Goal: Task Accomplishment & Management: Manage account settings

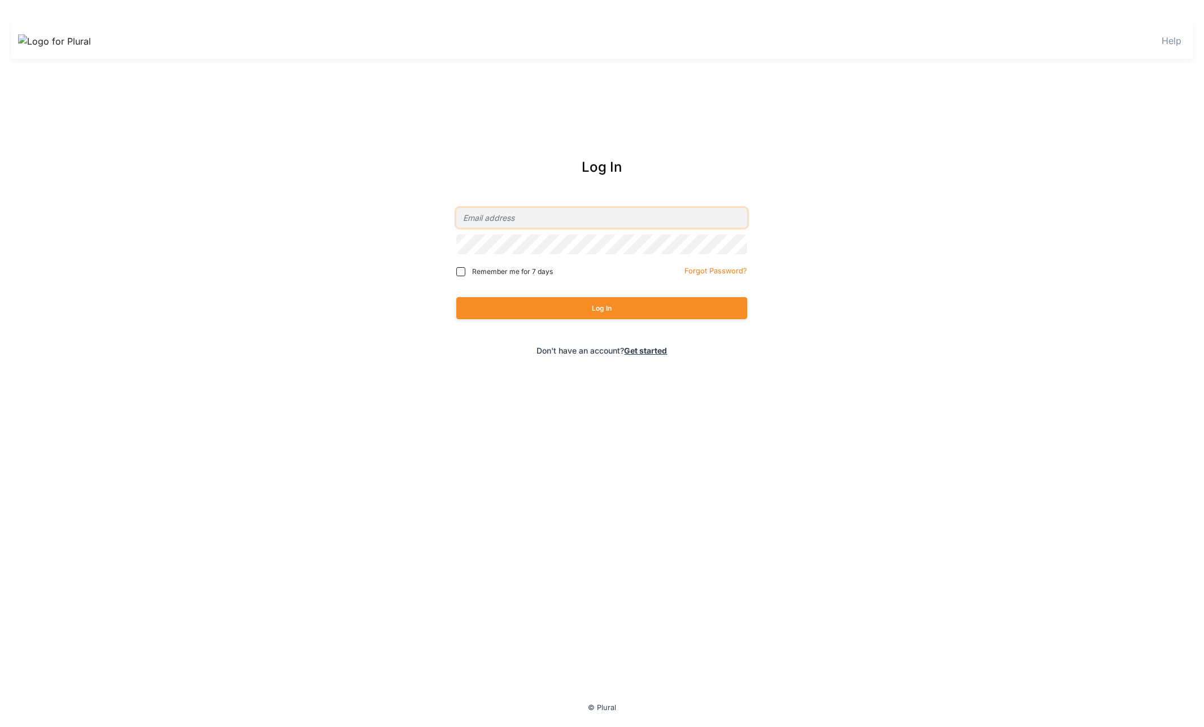
click at [530, 214] on input "email" at bounding box center [601, 218] width 291 height 20
type input "ryan@civiceagle.com"
click at [456, 297] on button "Log In" at bounding box center [601, 308] width 291 height 22
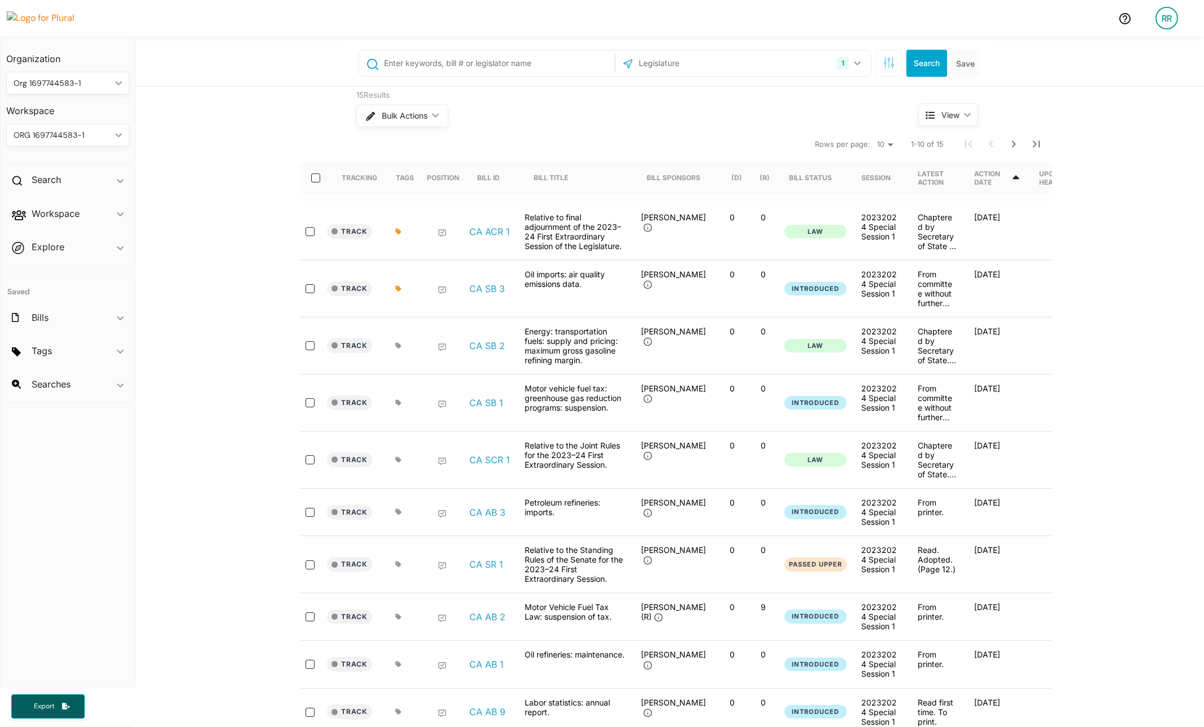
click at [75, 129] on div "ORG 1697744583-1" at bounding box center [62, 135] width 97 height 12
click at [75, 304] on link "SPACE A" at bounding box center [56, 317] width 99 height 26
click at [350, 229] on button "Track" at bounding box center [349, 231] width 45 height 15
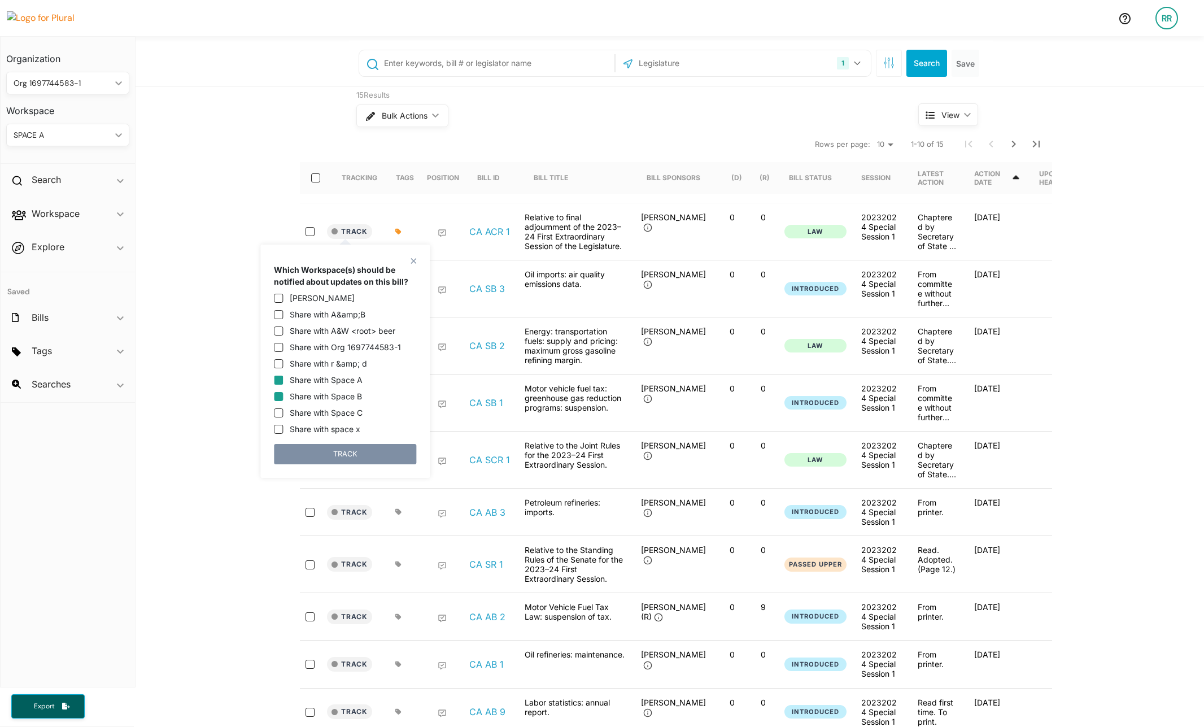
click at [276, 395] on input "Share with Space B" at bounding box center [278, 396] width 9 height 9
checkbox input "true"
click at [278, 414] on input "Share with Space C" at bounding box center [278, 412] width 9 height 9
checkbox input "true"
click at [306, 449] on button "TRACK" at bounding box center [345, 454] width 142 height 20
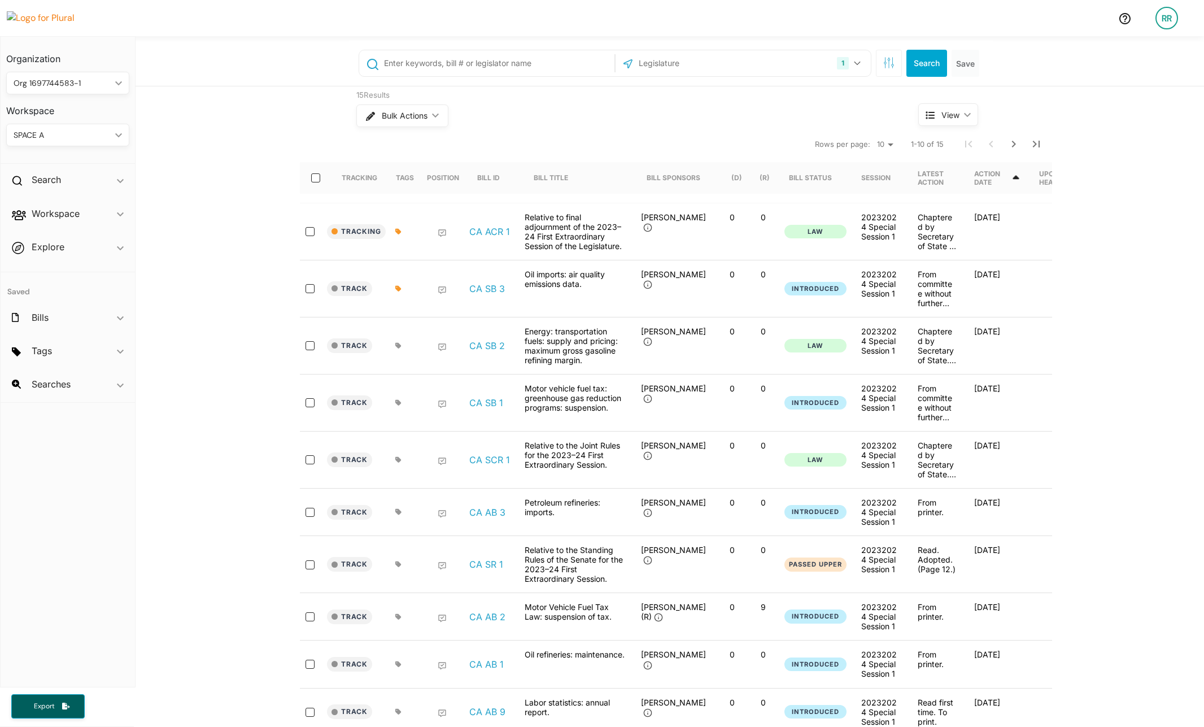
drag, startPoint x: 101, startPoint y: 141, endPoint x: 101, endPoint y: 124, distance: 17.5
click at [101, 140] on div "SPACE A ic_keyboard_arrow_down" at bounding box center [67, 135] width 123 height 23
click at [62, 295] on div "SPACE B" at bounding box center [56, 292] width 83 height 10
click at [95, 135] on div "SPACE B" at bounding box center [62, 135] width 97 height 12
click at [64, 319] on link "SPACE C" at bounding box center [56, 332] width 99 height 26
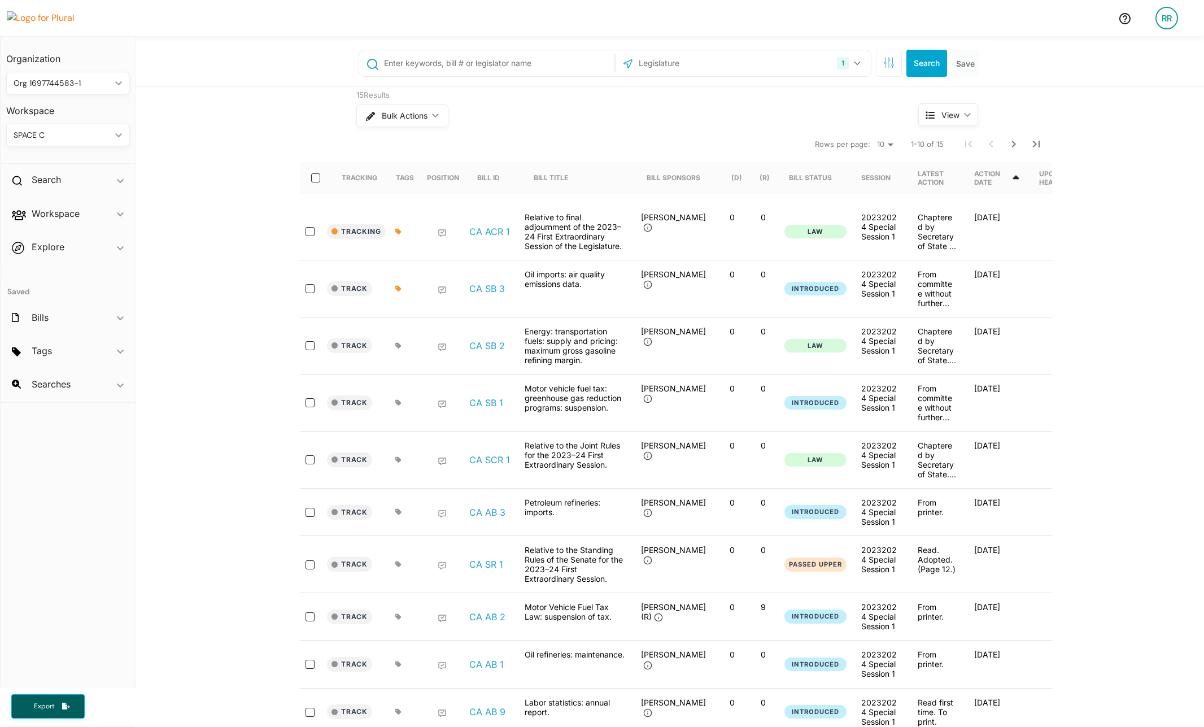
click at [1182, 12] on link "RR" at bounding box center [1167, 18] width 41 height 32
click at [1152, 46] on link "Admin Dashboard" at bounding box center [1136, 50] width 99 height 28
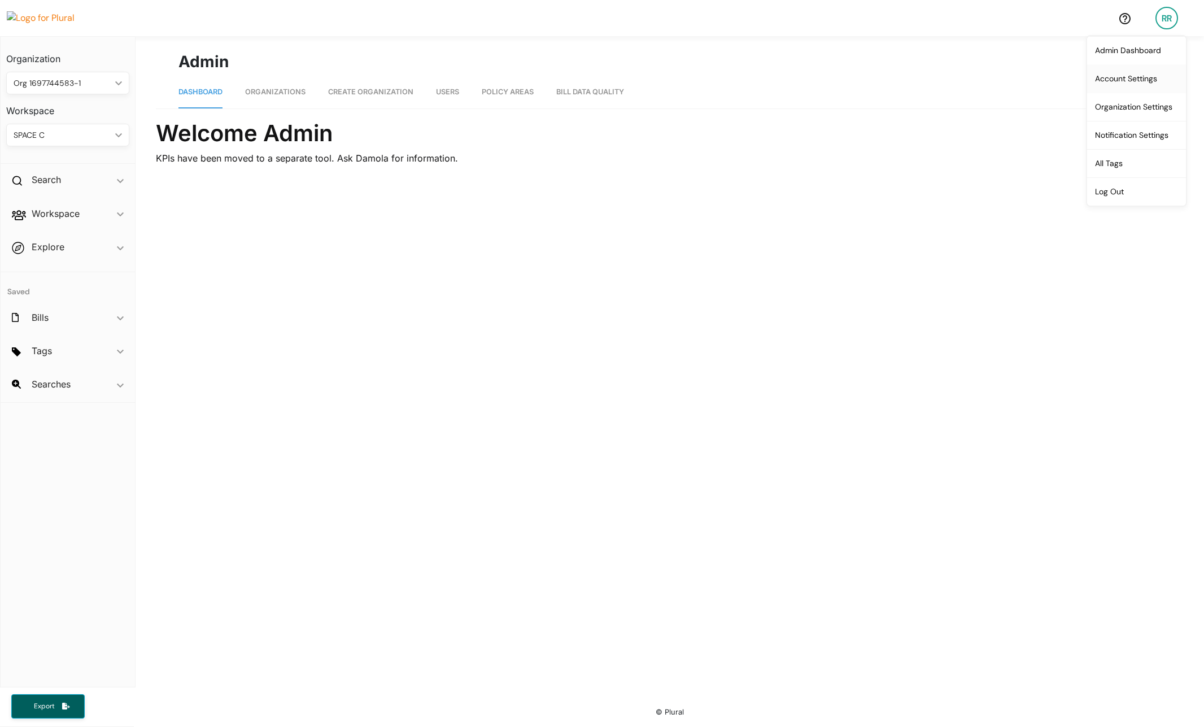
click at [1117, 76] on link "Account Settings" at bounding box center [1136, 78] width 99 height 28
select select "MN"
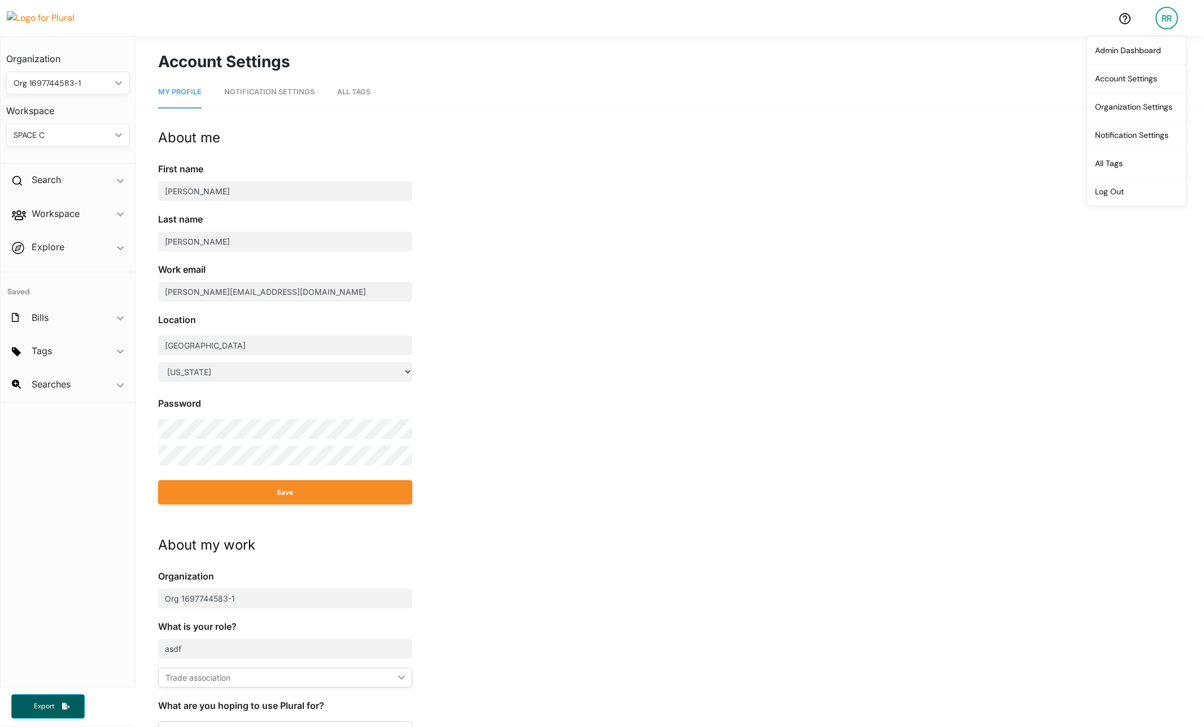
click at [265, 97] on link "Notification Settings" at bounding box center [269, 92] width 90 height 32
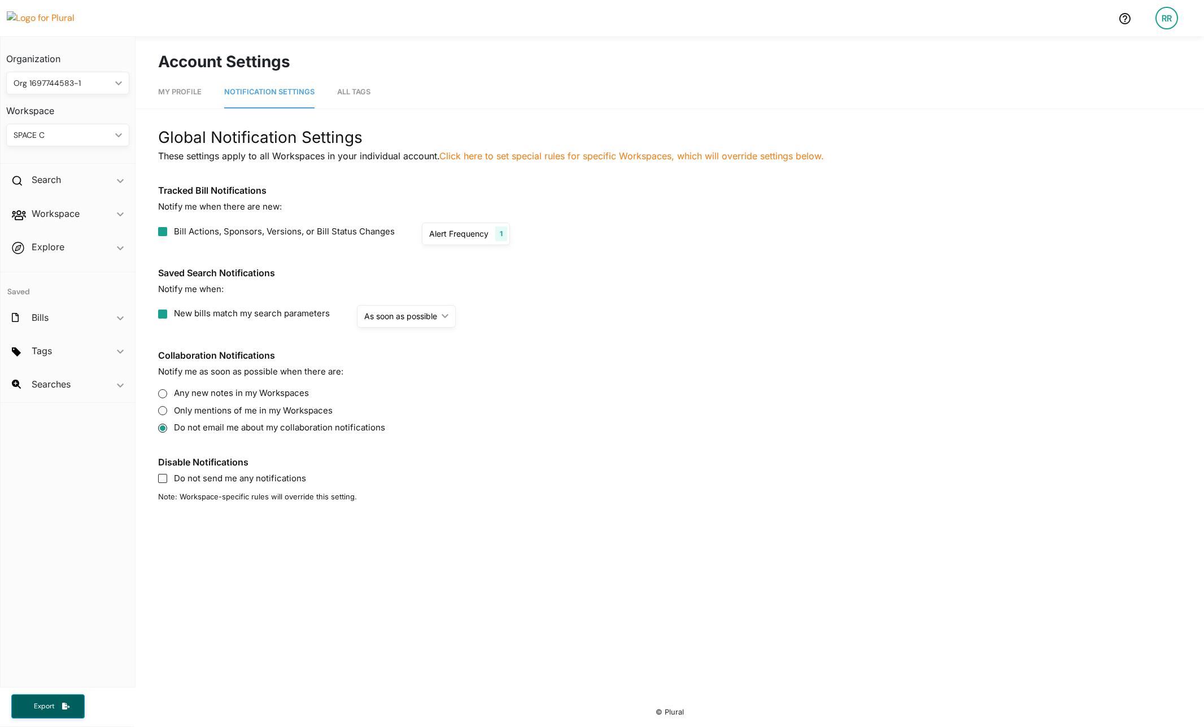
click at [489, 228] on div "Alert Frequency 1" at bounding box center [466, 234] width 88 height 23
click at [642, 225] on div "Bill Actions, Sponsors, Versions, or Bill Status Changes Alert Frequency 1 As s…" at bounding box center [670, 234] width 1024 height 23
click at [489, 229] on div "Alert Frequency 1" at bounding box center [466, 234] width 88 height 23
click at [567, 228] on div "Bill Actions, Sponsors, Versions, or Bill Status Changes Alert Frequency 1 As s…" at bounding box center [670, 234] width 1024 height 23
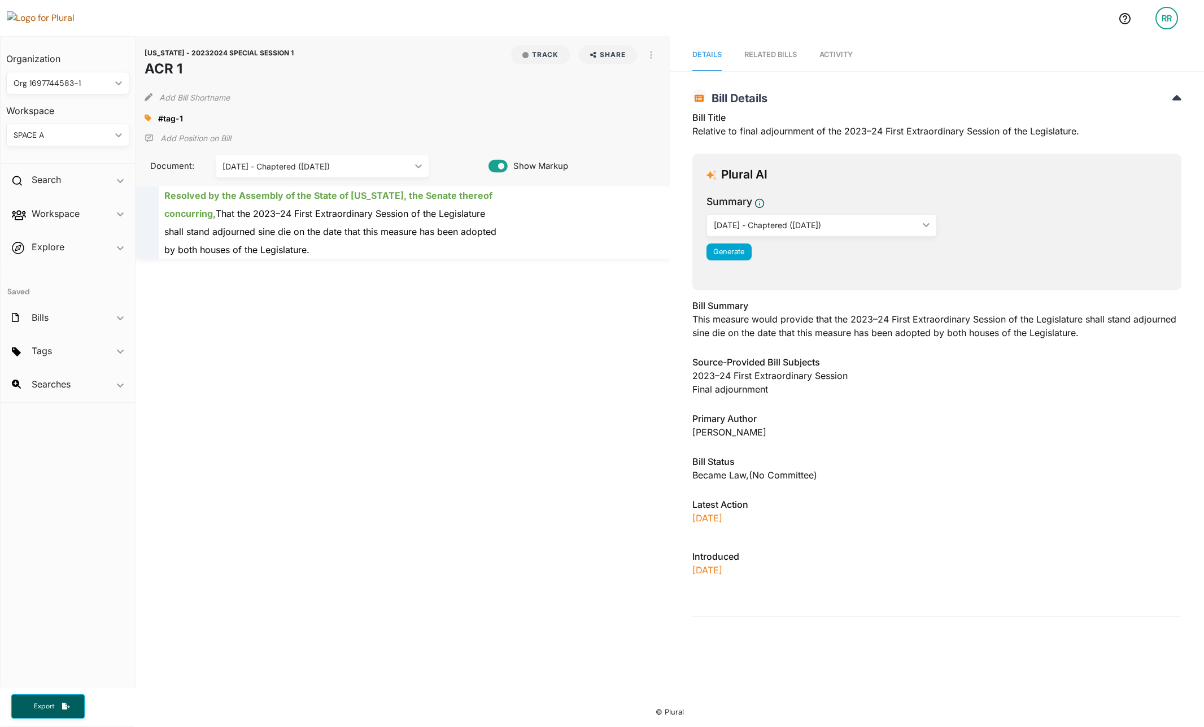
click at [36, 15] on img at bounding box center [46, 18] width 79 height 14
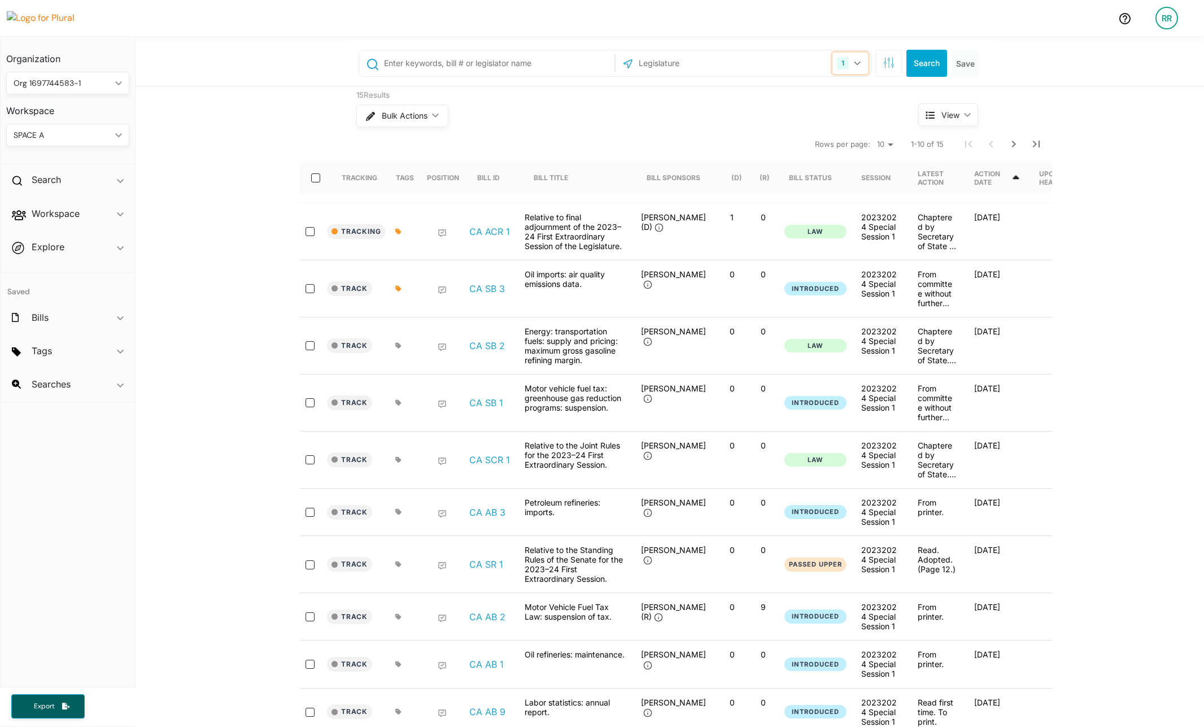
click at [854, 64] on icon "button" at bounding box center [857, 63] width 7 height 5
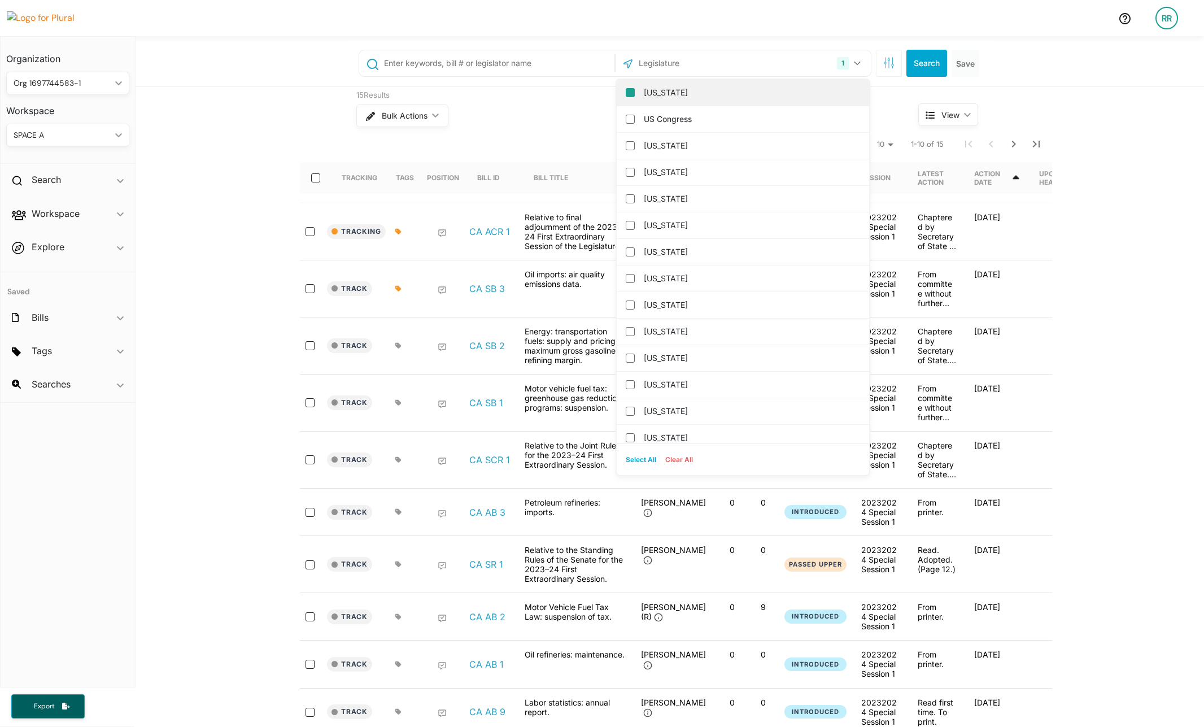
click at [626, 94] on input "[US_STATE]" at bounding box center [630, 92] width 9 height 9
click at [627, 169] on input "[US_STATE]" at bounding box center [630, 172] width 9 height 9
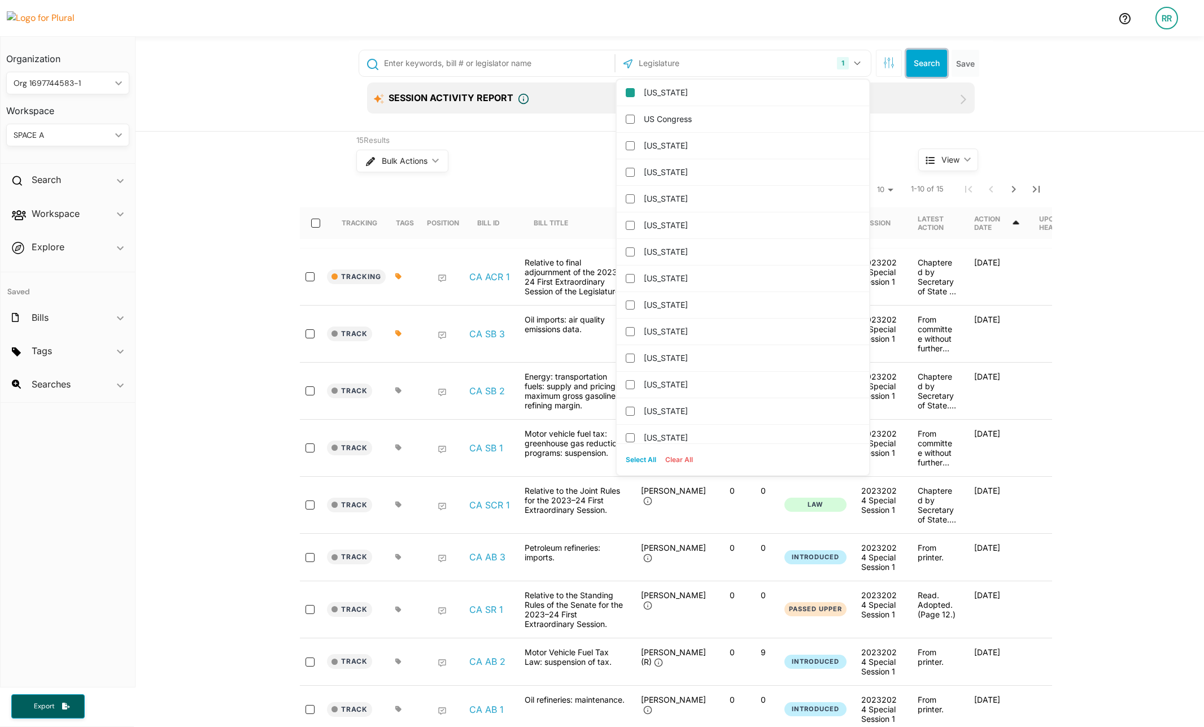
click at [918, 61] on button "Search" at bounding box center [927, 63] width 41 height 27
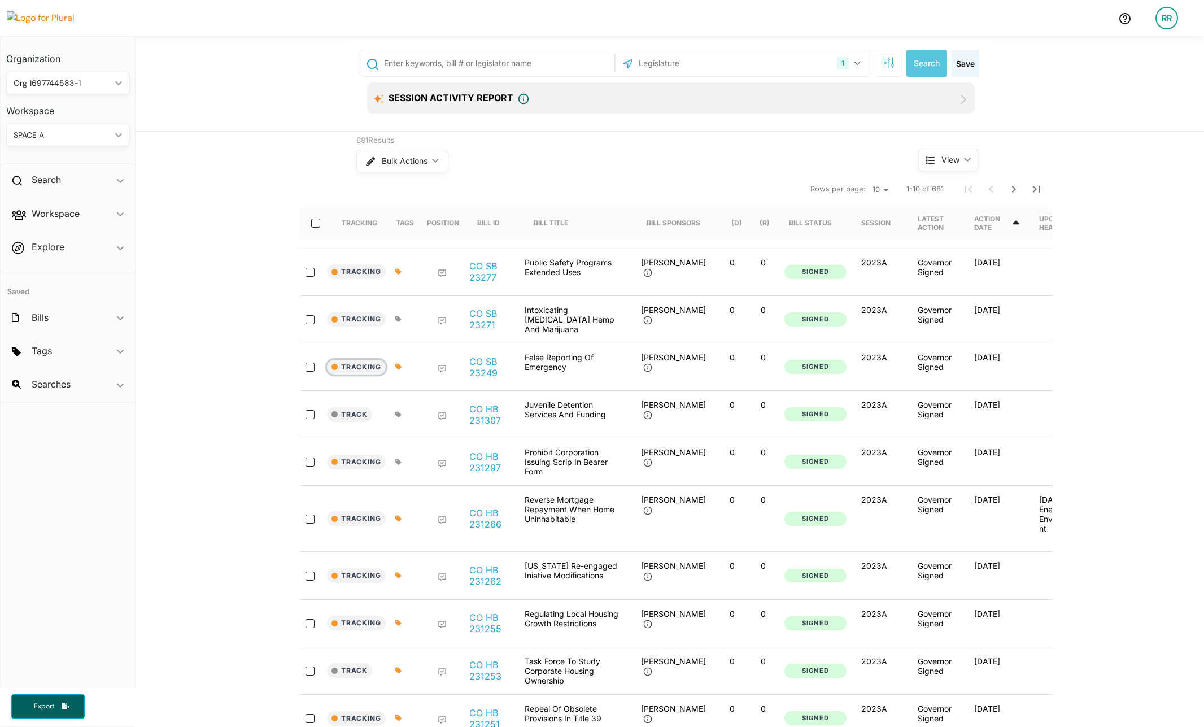
click at [360, 360] on button "Tracking" at bounding box center [356, 367] width 59 height 15
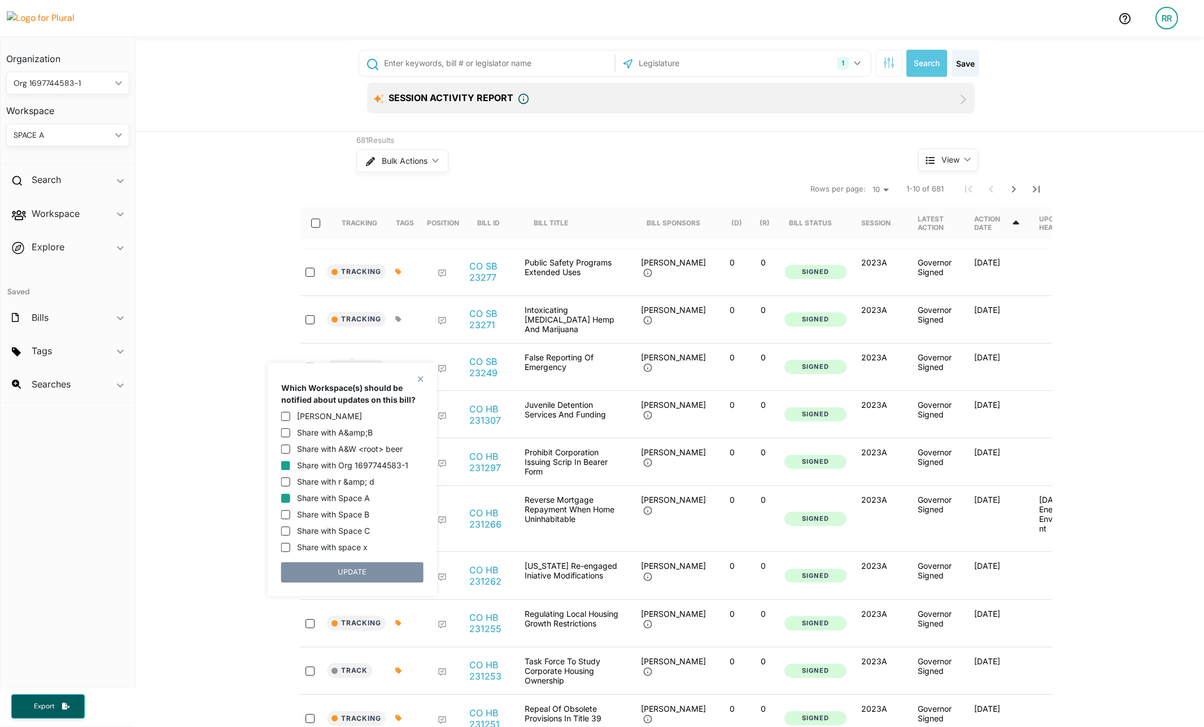
click at [285, 498] on input "Share with Space A" at bounding box center [285, 498] width 9 height 9
checkbox input "true"
click at [284, 513] on input "Share with Space B" at bounding box center [285, 514] width 9 height 9
checkbox input "true"
click at [287, 531] on input "Share with Space C" at bounding box center [285, 530] width 9 height 9
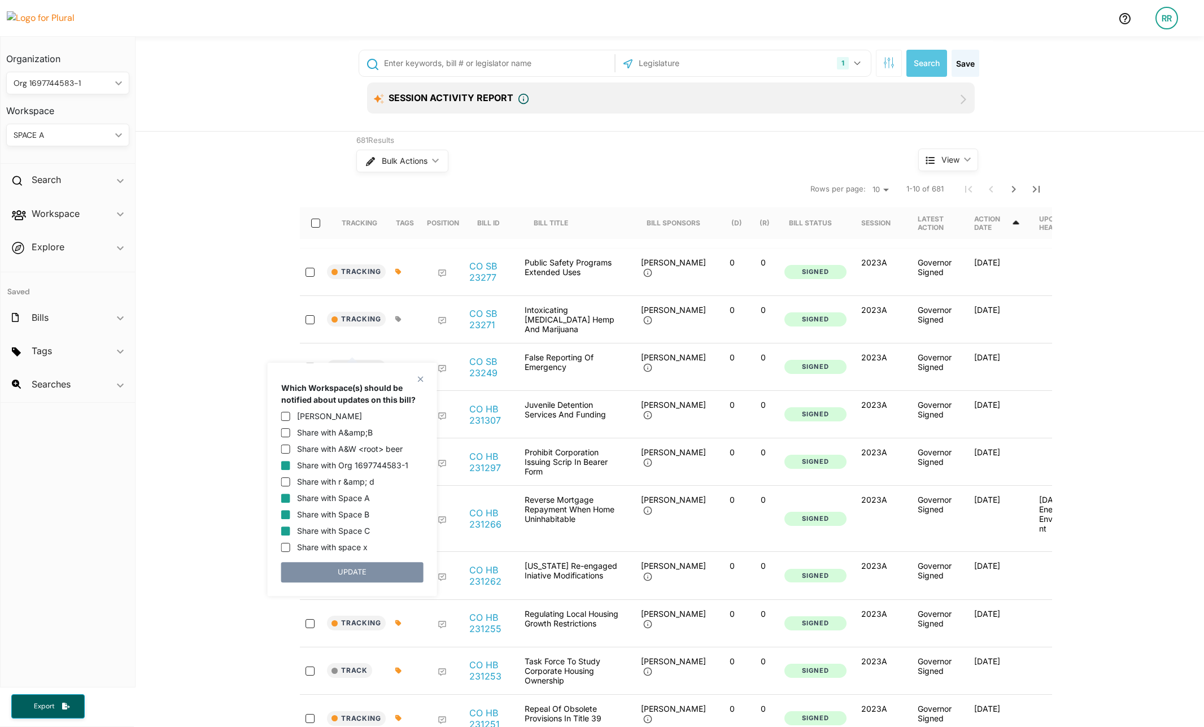
checkbox input "true"
click at [321, 566] on button "UPDATE" at bounding box center [352, 572] width 142 height 20
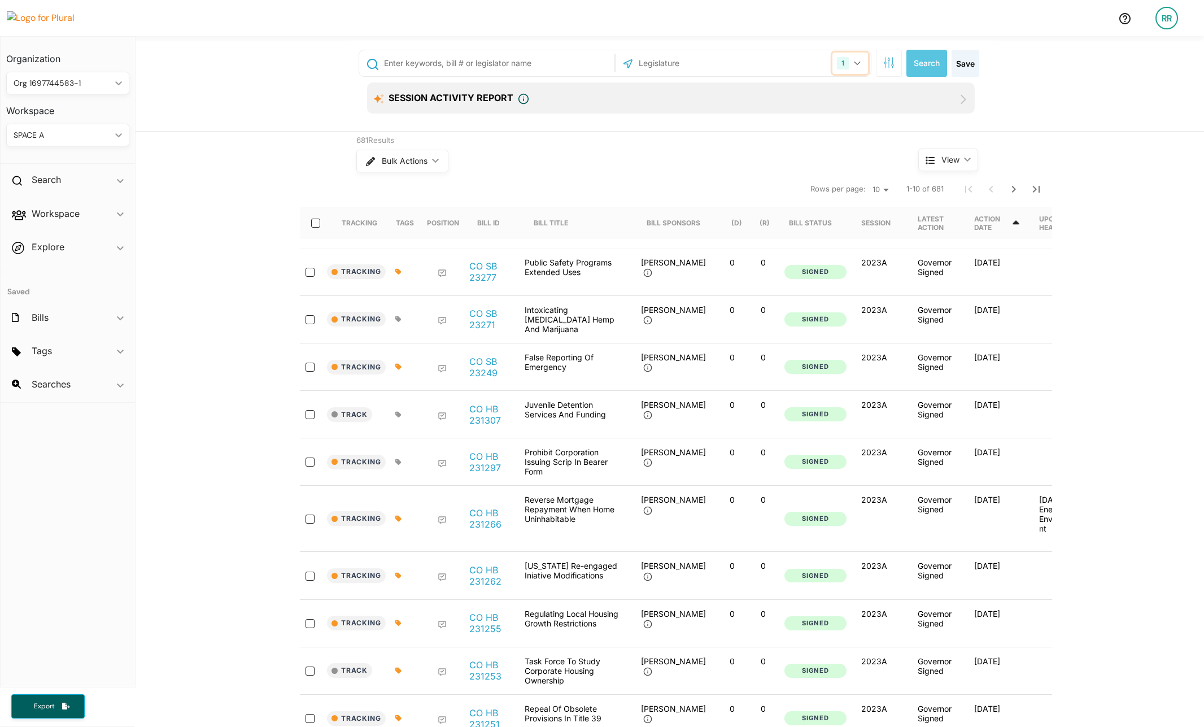
click at [854, 62] on icon "button" at bounding box center [857, 63] width 7 height 5
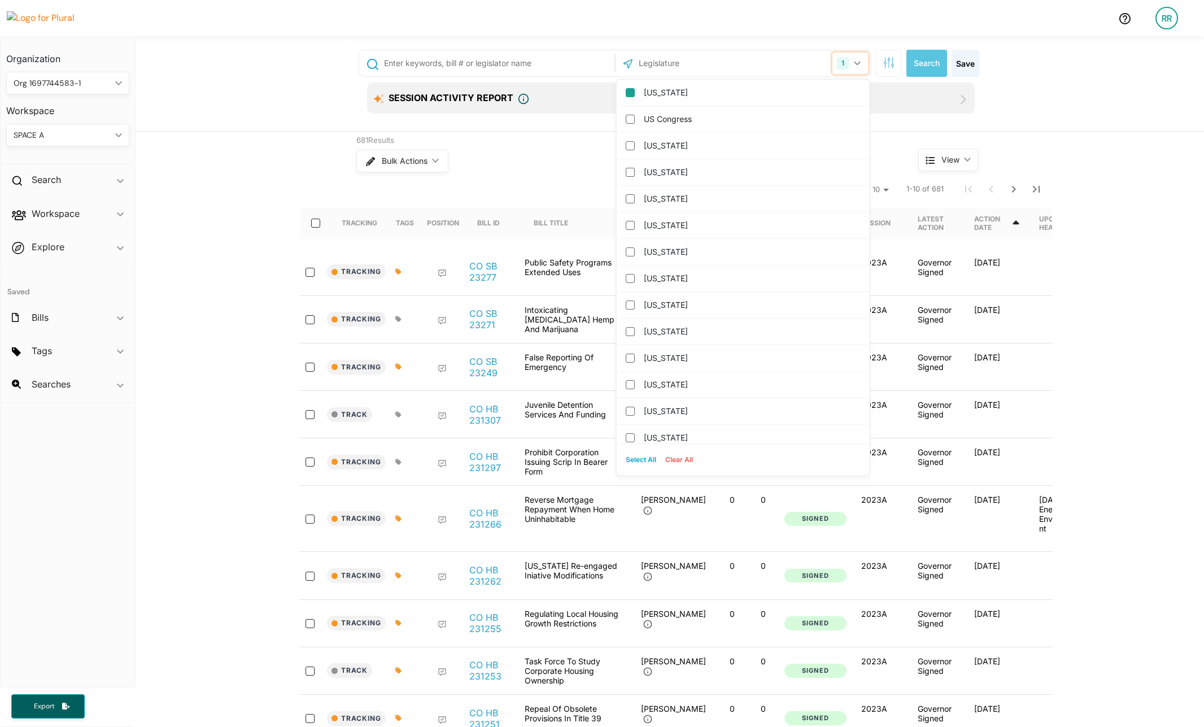
drag, startPoint x: 854, startPoint y: 62, endPoint x: 869, endPoint y: 63, distance: 15.9
click at [855, 62] on icon "button" at bounding box center [857, 63] width 7 height 5
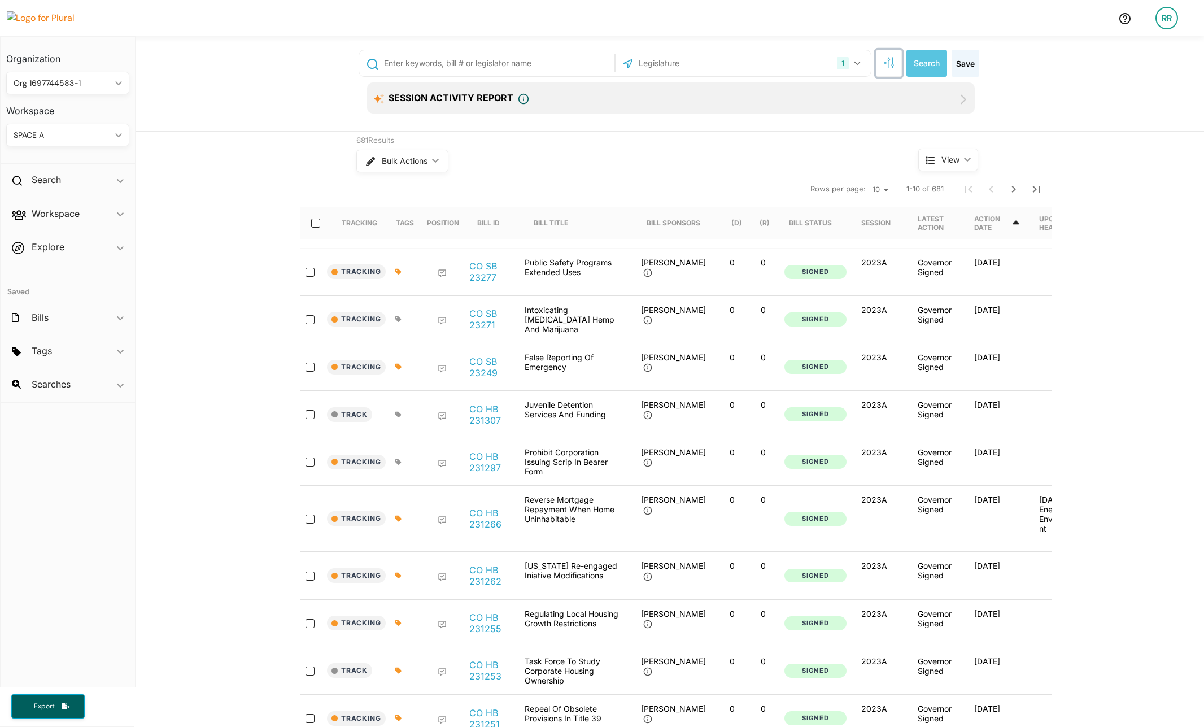
click at [887, 63] on icon "button" at bounding box center [888, 62] width 11 height 11
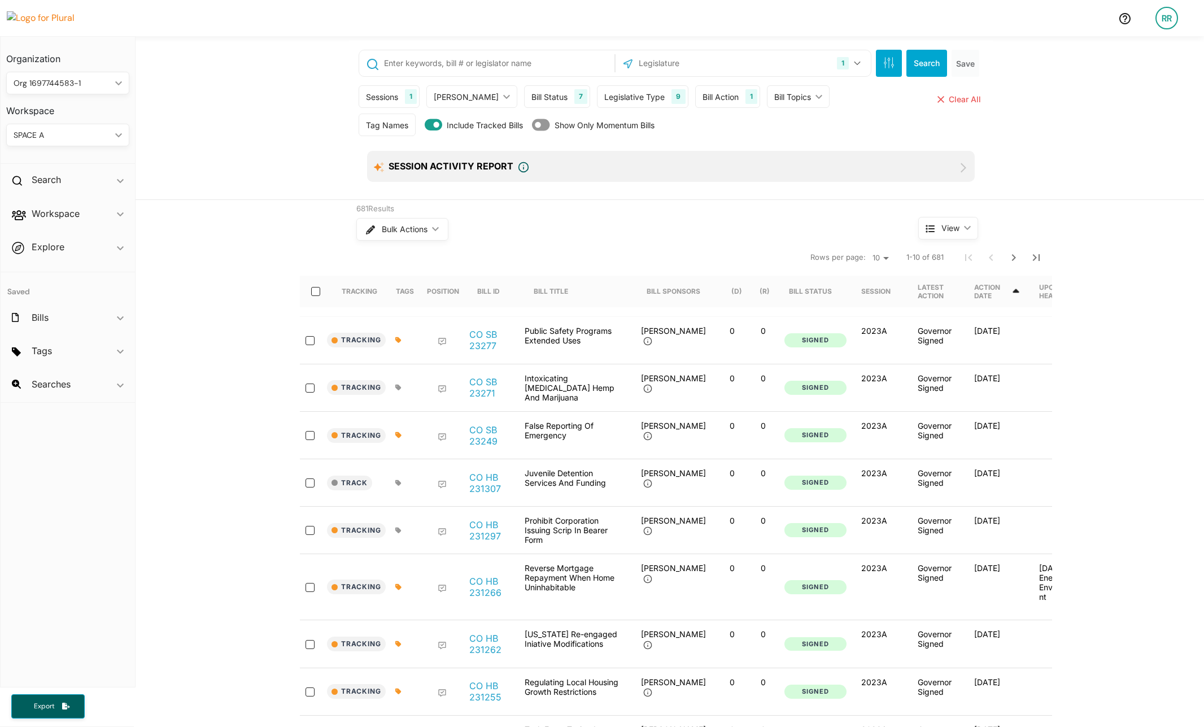
click at [405, 102] on div "1" at bounding box center [411, 96] width 12 height 15
click at [369, 151] on input "2025A" at bounding box center [373, 149] width 9 height 9
checkbox input "true"
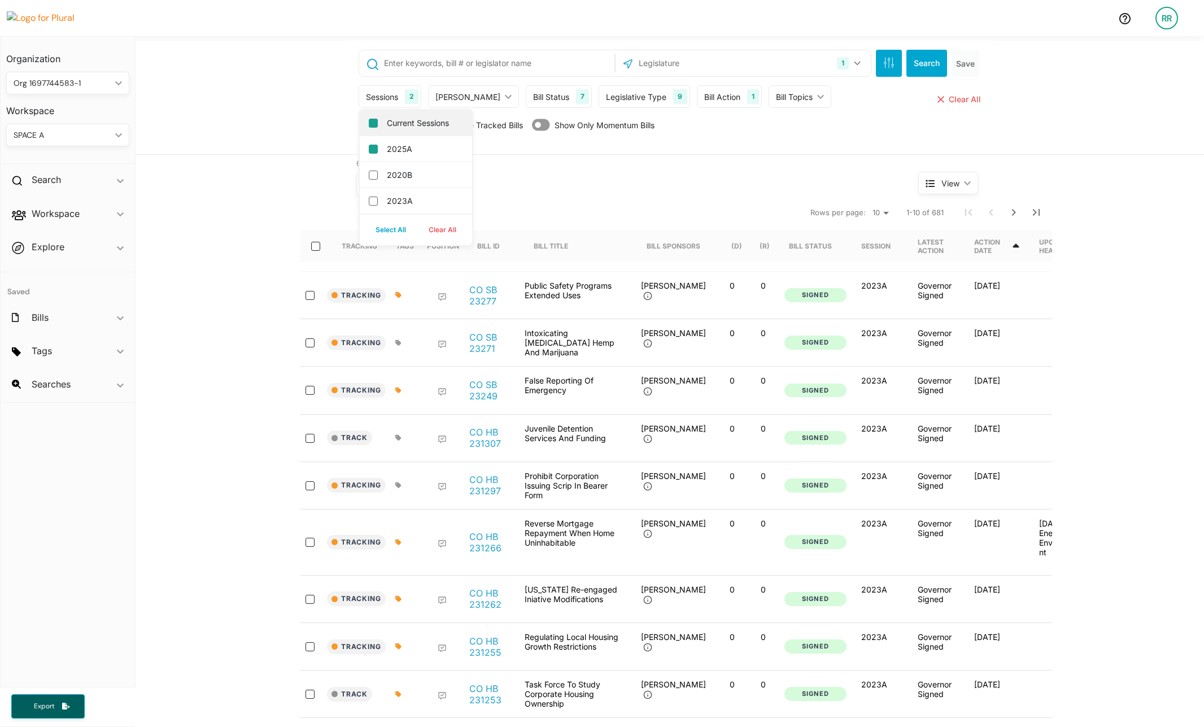
click at [369, 121] on input "Current Sessions" at bounding box center [373, 123] width 9 height 9
checkbox input "false"
click at [918, 64] on button "Search" at bounding box center [927, 63] width 41 height 27
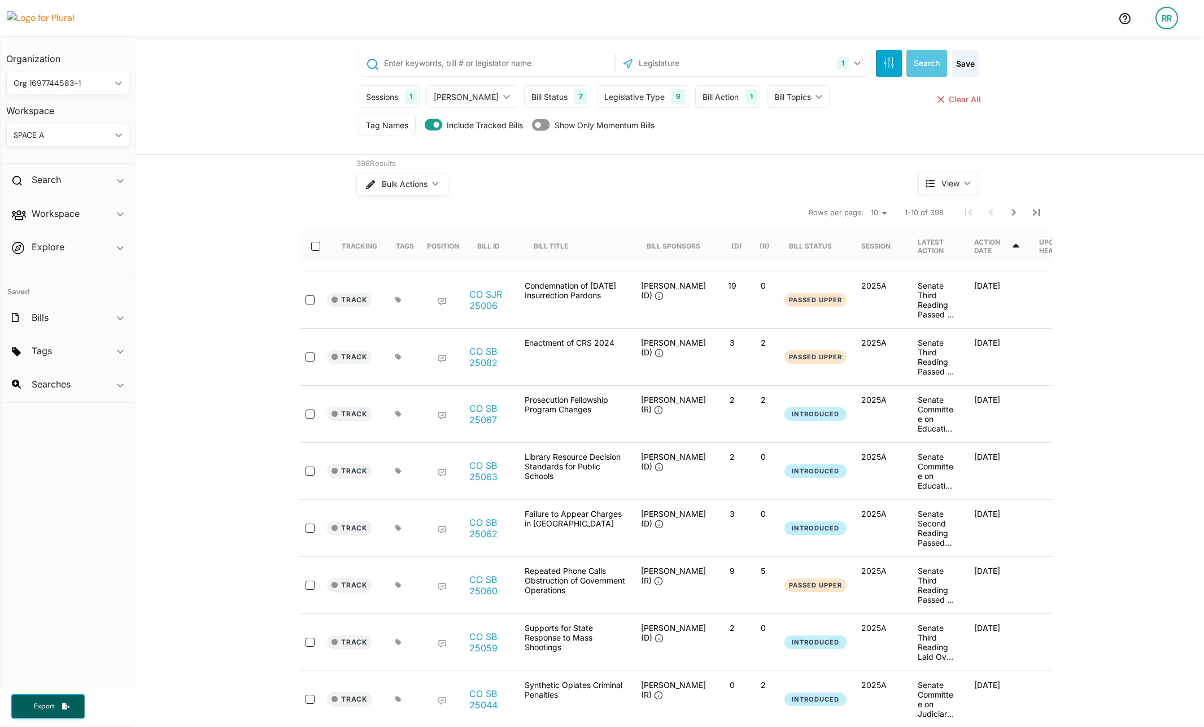
click at [233, 230] on div "398 Results Bulk Actions ic_keyboard_arrow_down View ic_keyboard_arrow_down Tra…" at bounding box center [670, 498] width 1069 height 687
click at [333, 303] on button "Track" at bounding box center [349, 300] width 45 height 15
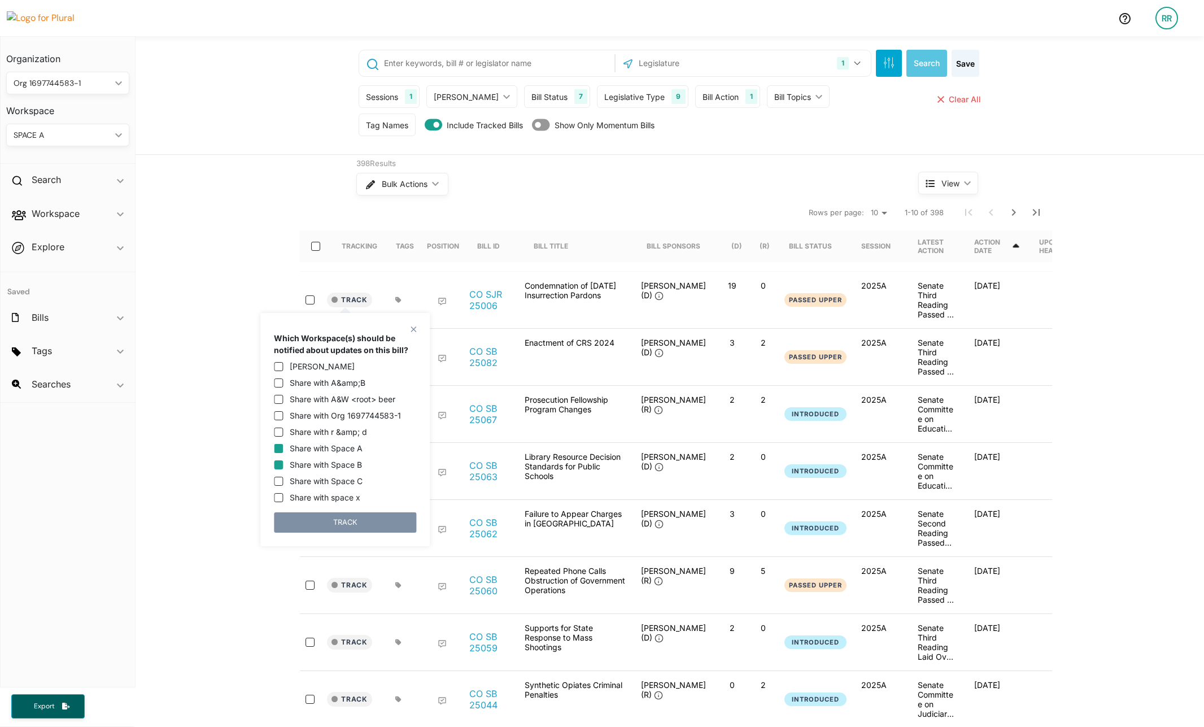
click at [278, 465] on input "Share with Space B" at bounding box center [278, 464] width 9 height 9
checkbox input "true"
click at [278, 481] on input "Share with Space C" at bounding box center [278, 481] width 9 height 9
checkbox input "true"
click at [315, 521] on button "TRACK" at bounding box center [345, 522] width 142 height 20
